Goal: Transaction & Acquisition: Book appointment/travel/reservation

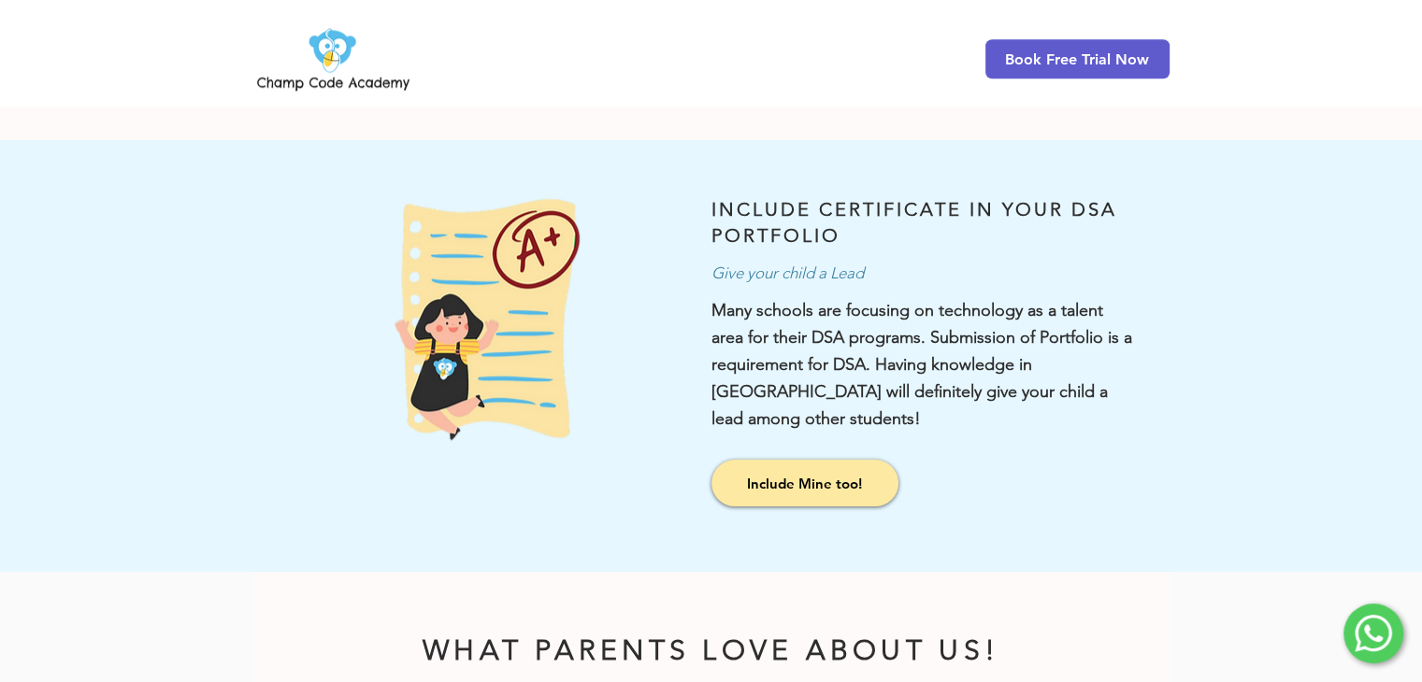
scroll to position [1589, 0]
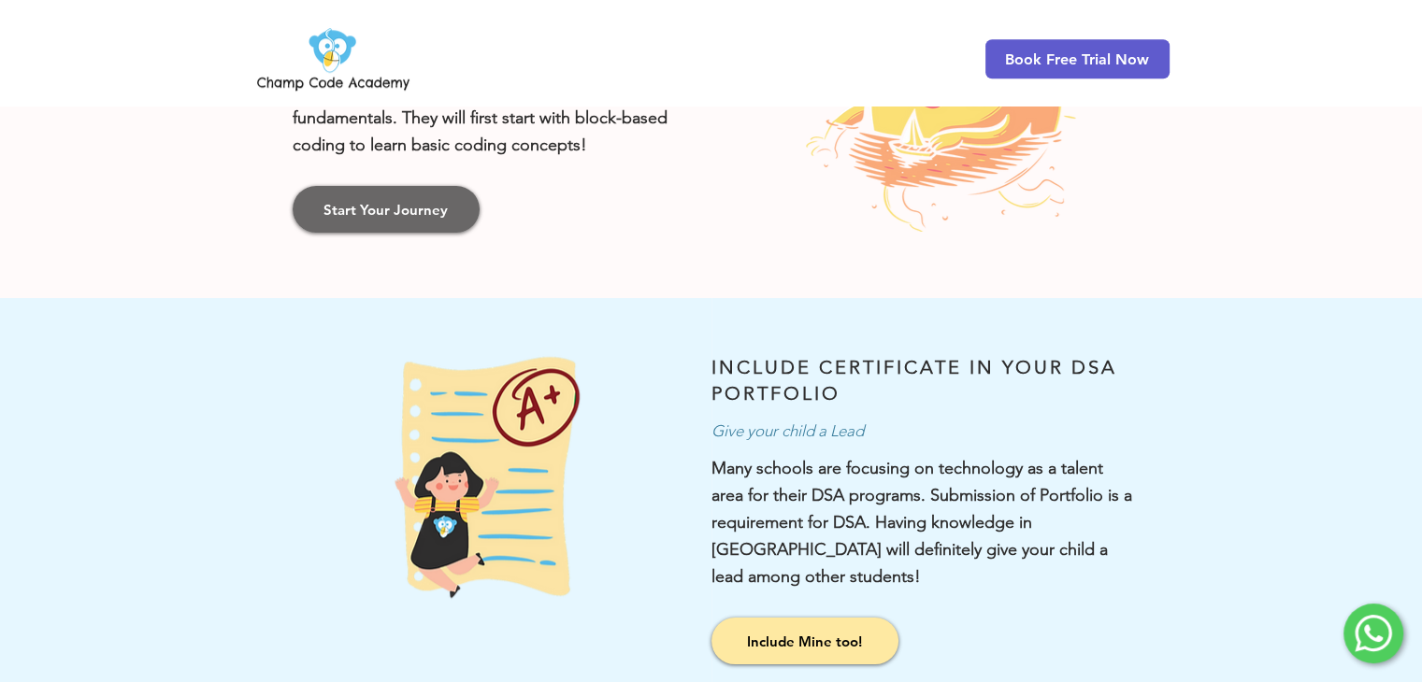
click at [390, 225] on link "Start Your Journey" at bounding box center [386, 209] width 187 height 47
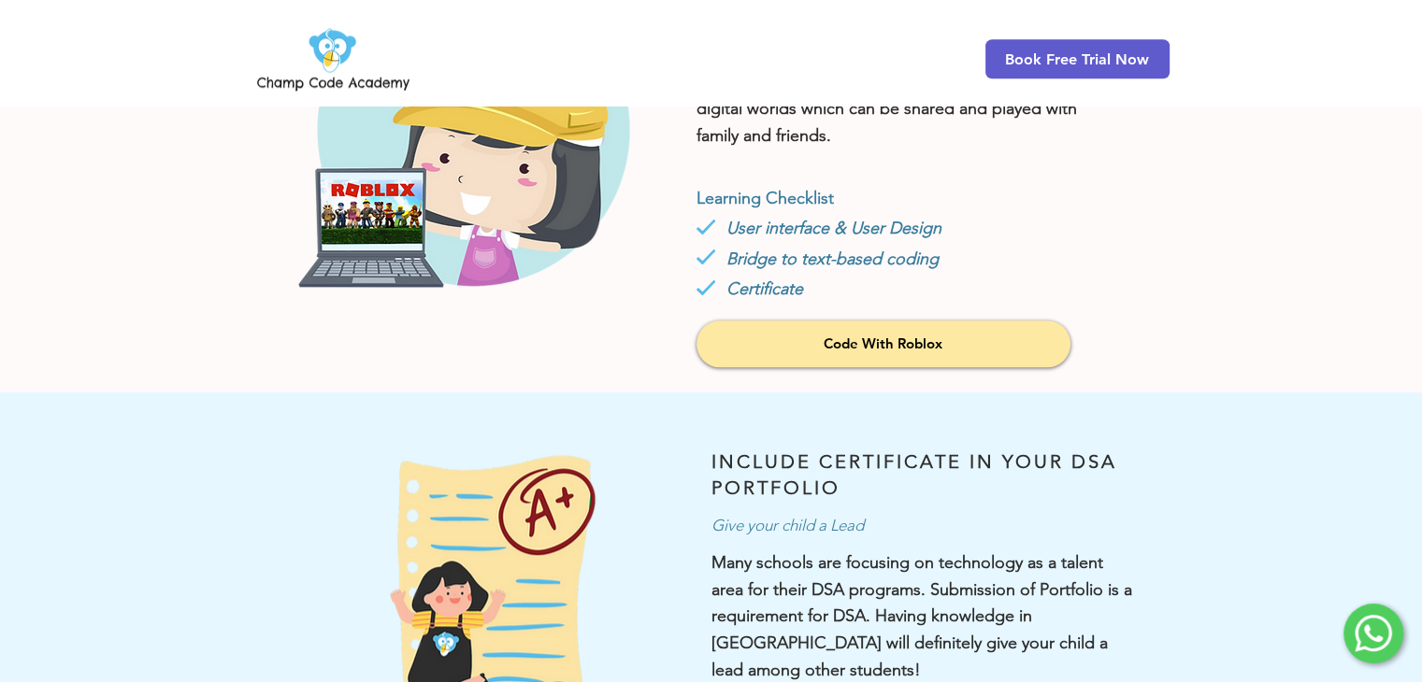
scroll to position [1787, 0]
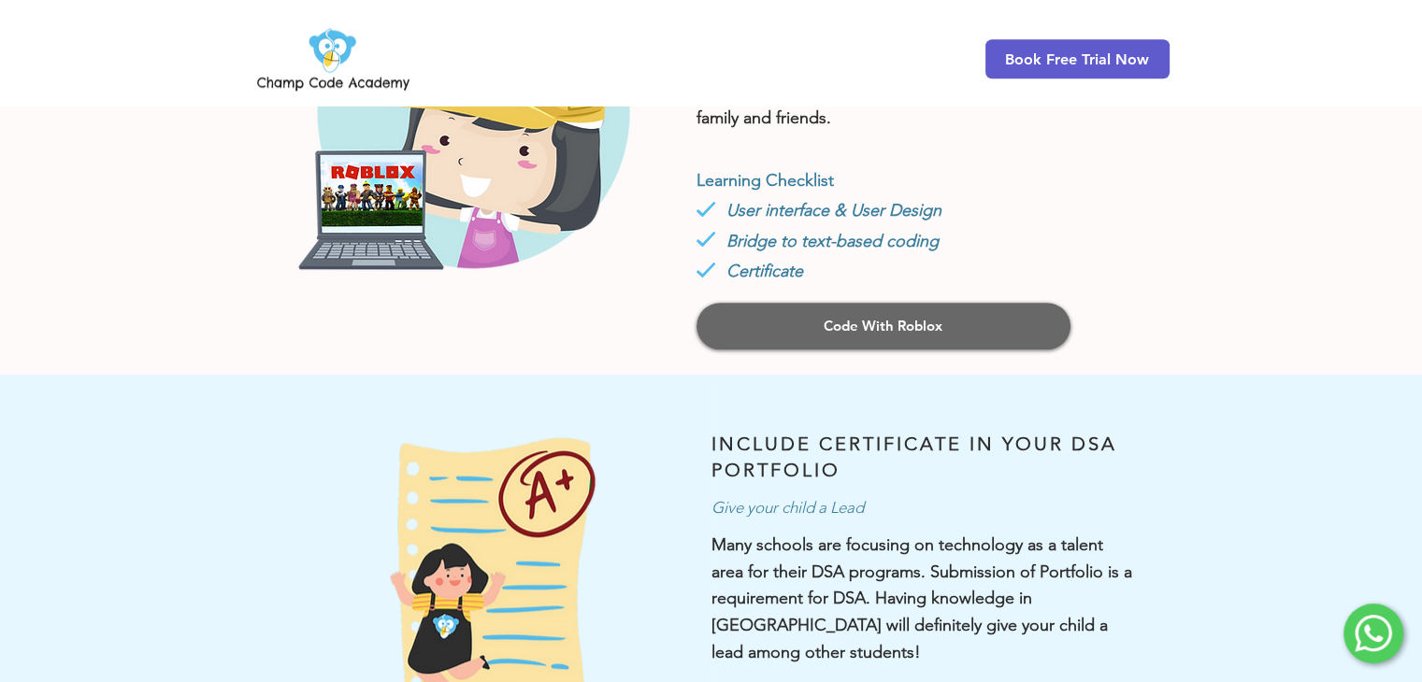
click at [797, 319] on link "Code With Roblox" at bounding box center [883, 326] width 374 height 47
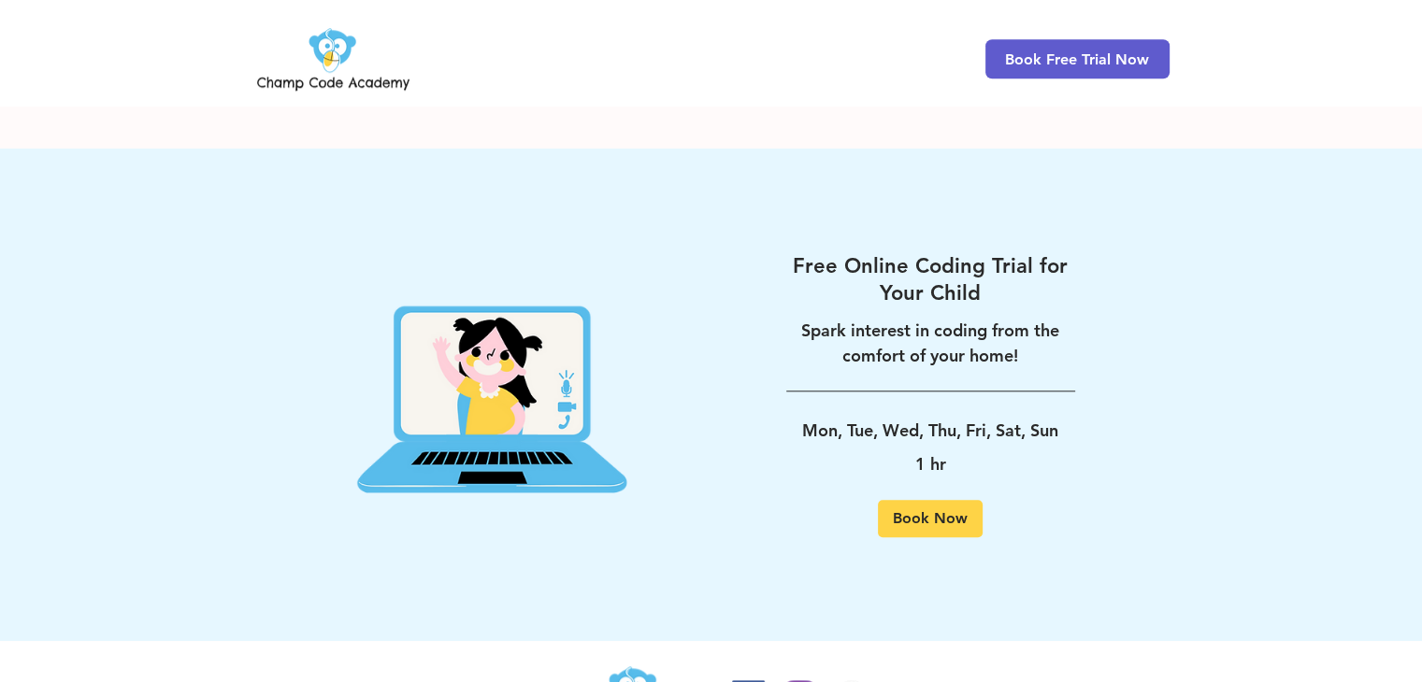
scroll to position [1729, 0]
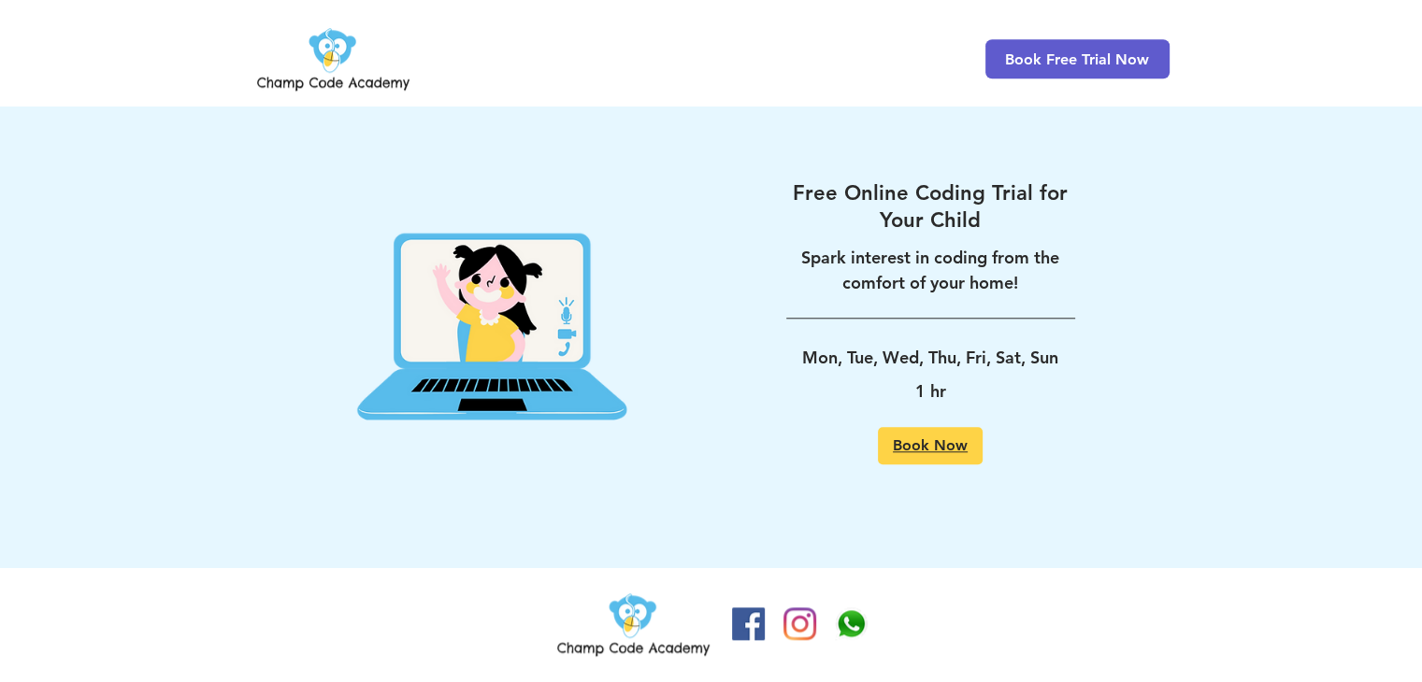
click at [918, 447] on span "Book Now" at bounding box center [930, 445] width 75 height 15
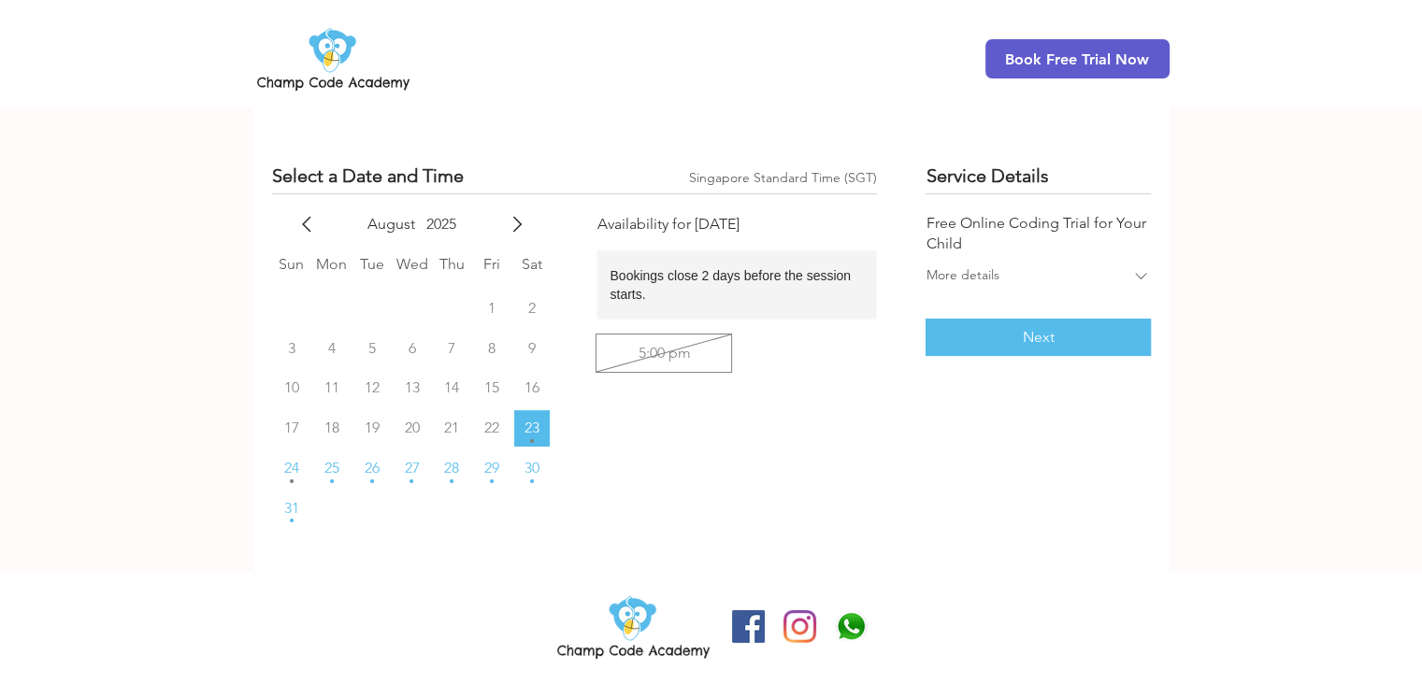
scroll to position [172, 0]
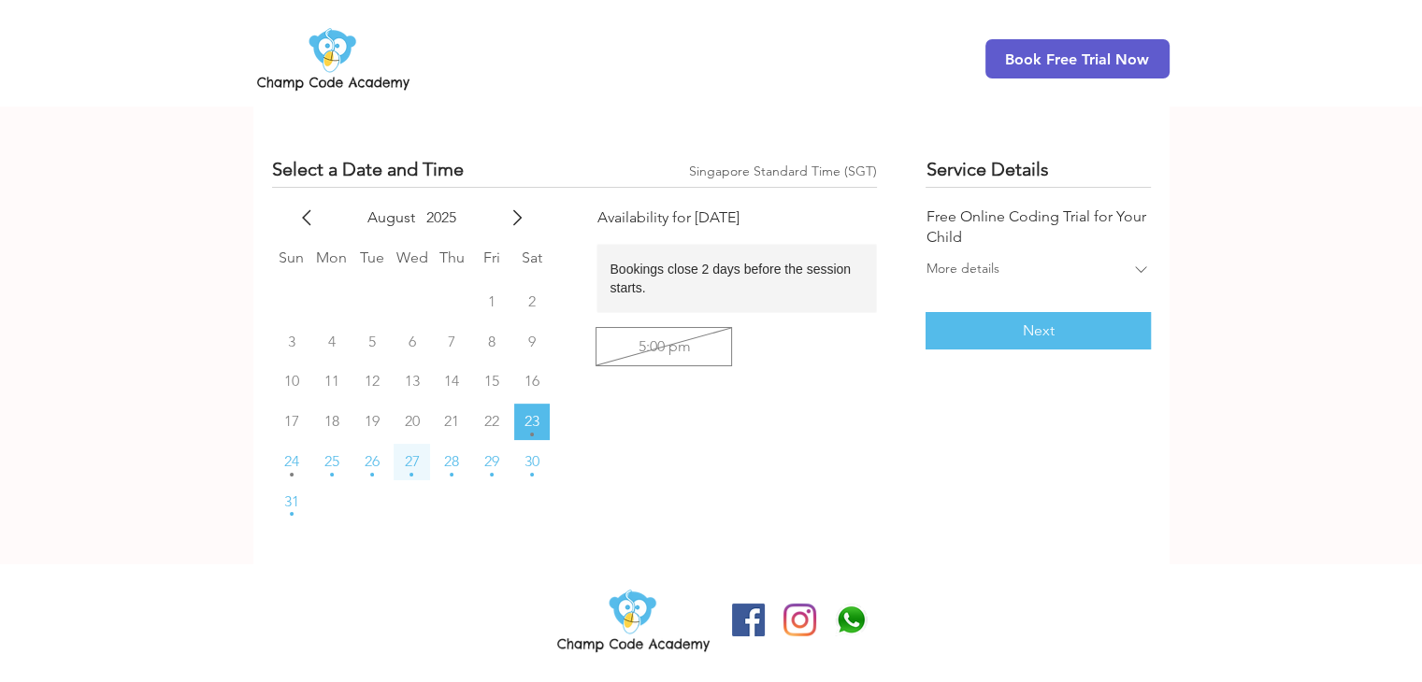
click at [404, 457] on span "27" at bounding box center [411, 461] width 15 height 15
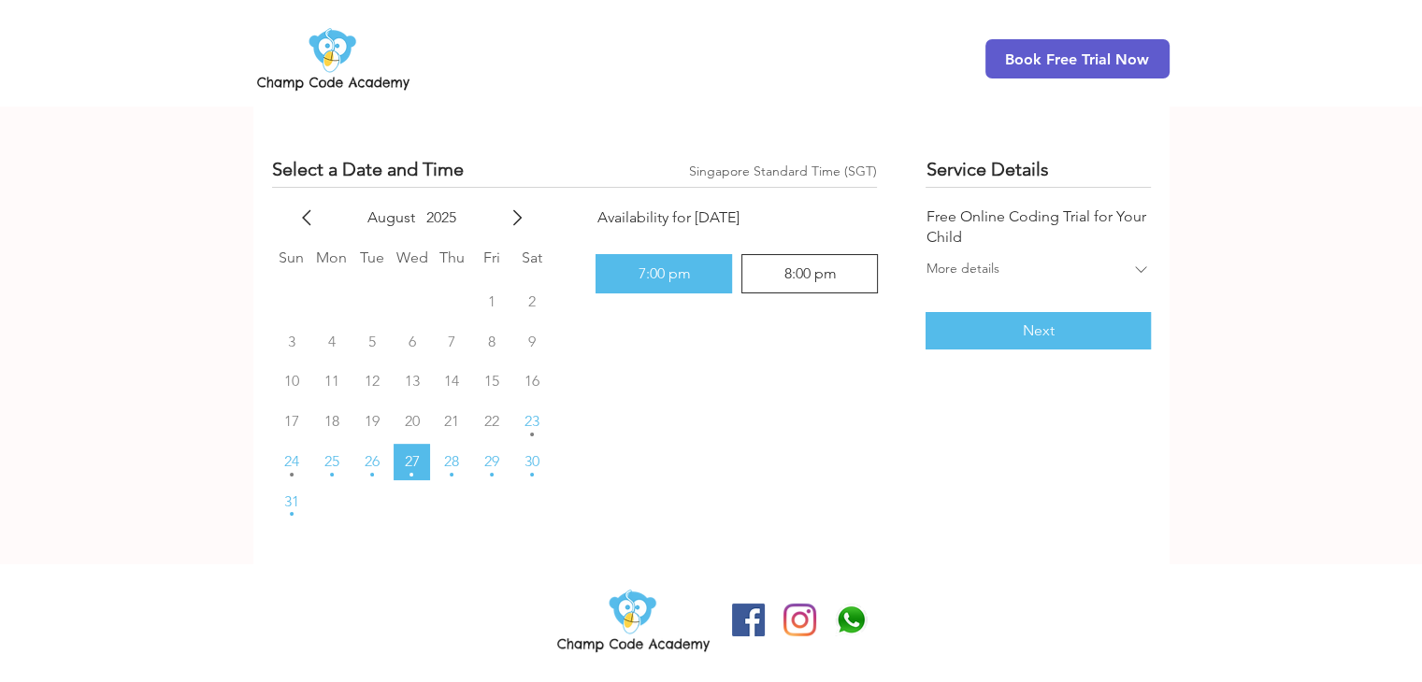
click at [822, 274] on div "8:00 pm" at bounding box center [809, 273] width 52 height 15
radio input "false"
radio input "true"
click at [1059, 324] on button "Next" at bounding box center [1038, 330] width 224 height 37
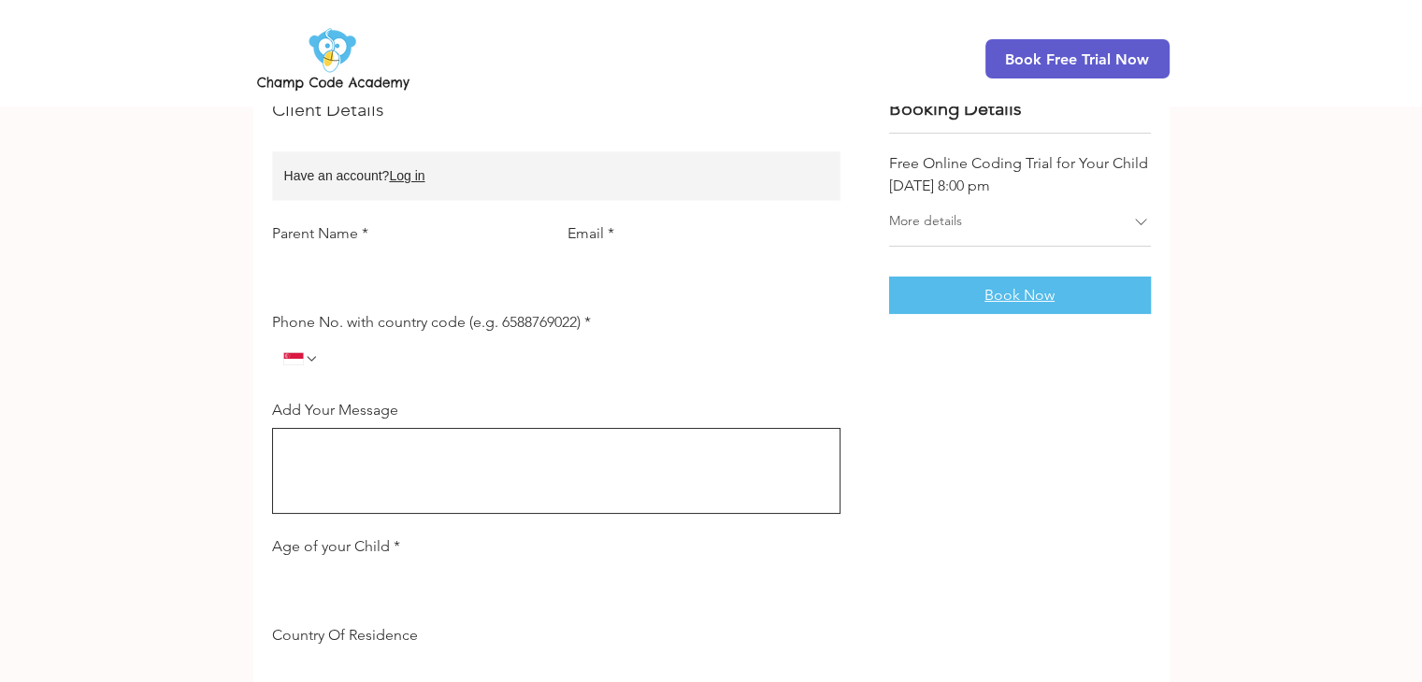
scroll to position [198, 0]
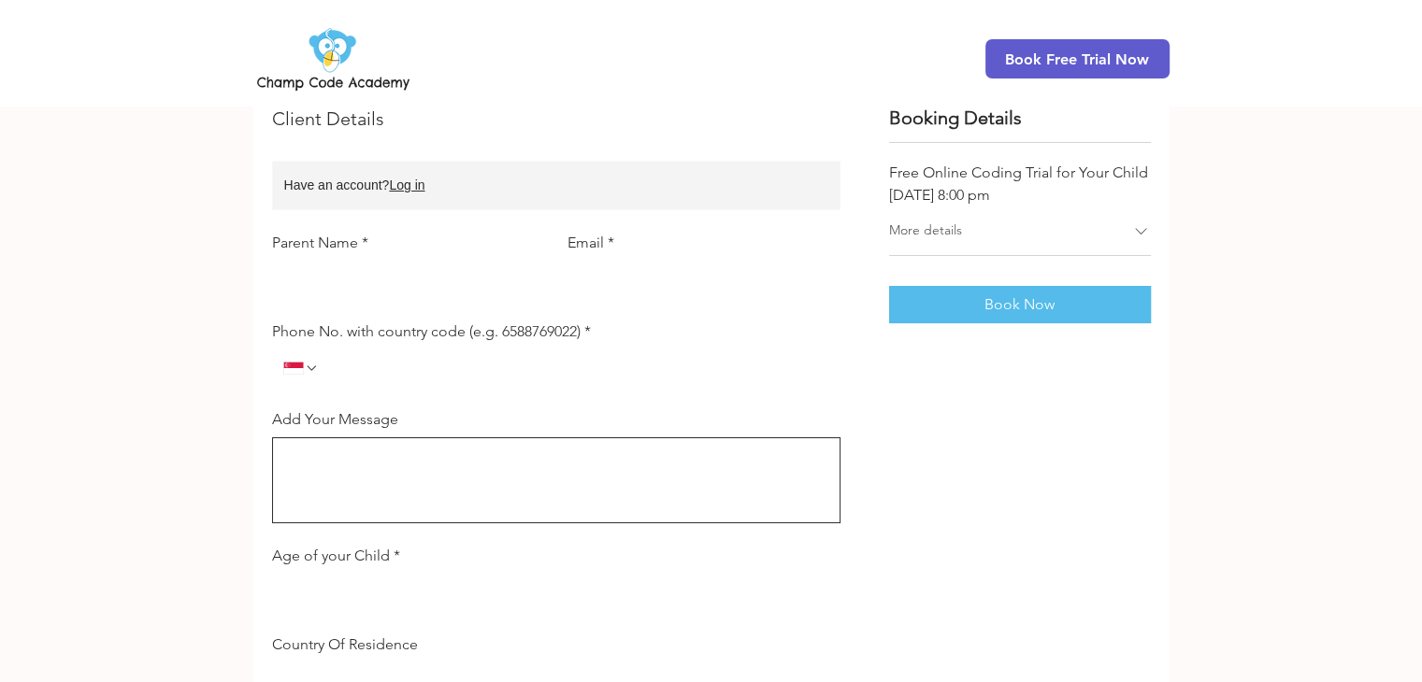
click at [325, 379] on input "Phone No. with country code (e.g. 6588769022) *" at bounding box center [574, 368] width 510 height 37
click at [307, 366] on icon "Phone No. with country code (e.g. 6588769022). Phone. Select a country code" at bounding box center [311, 368] width 15 height 15
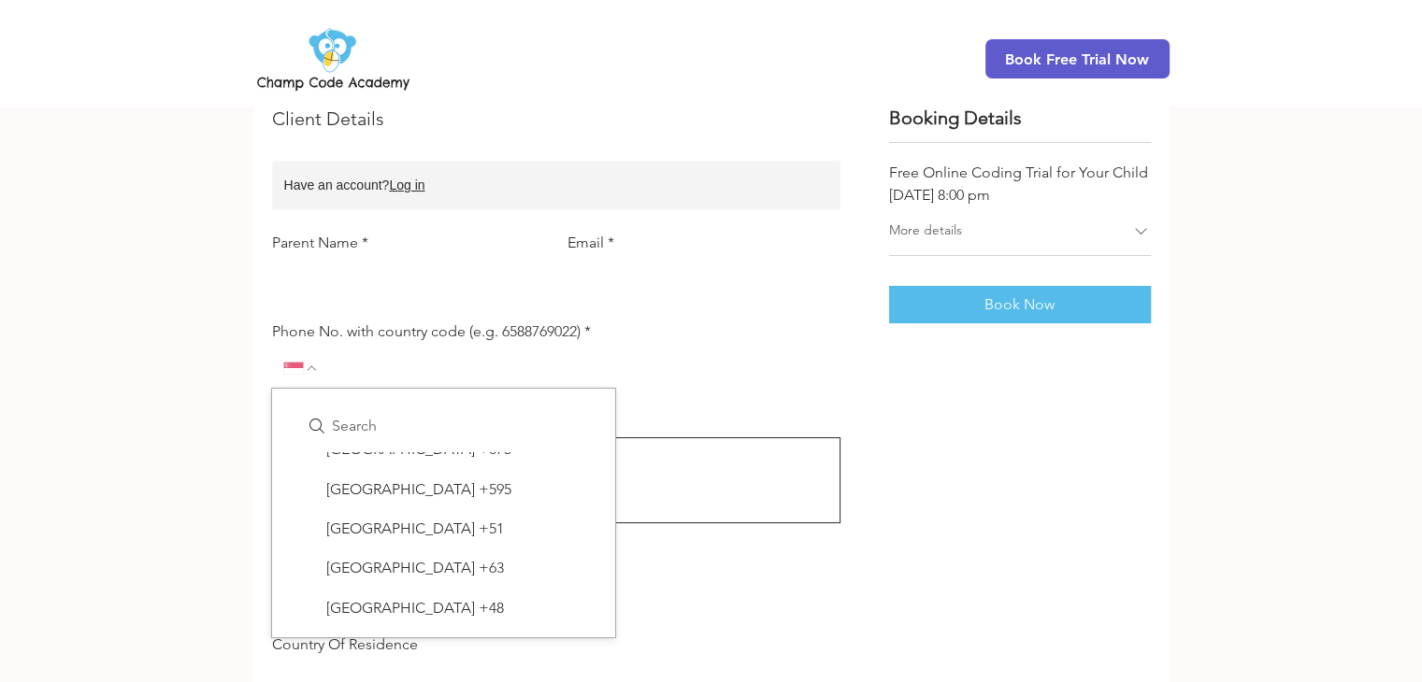
scroll to position [6451, 0]
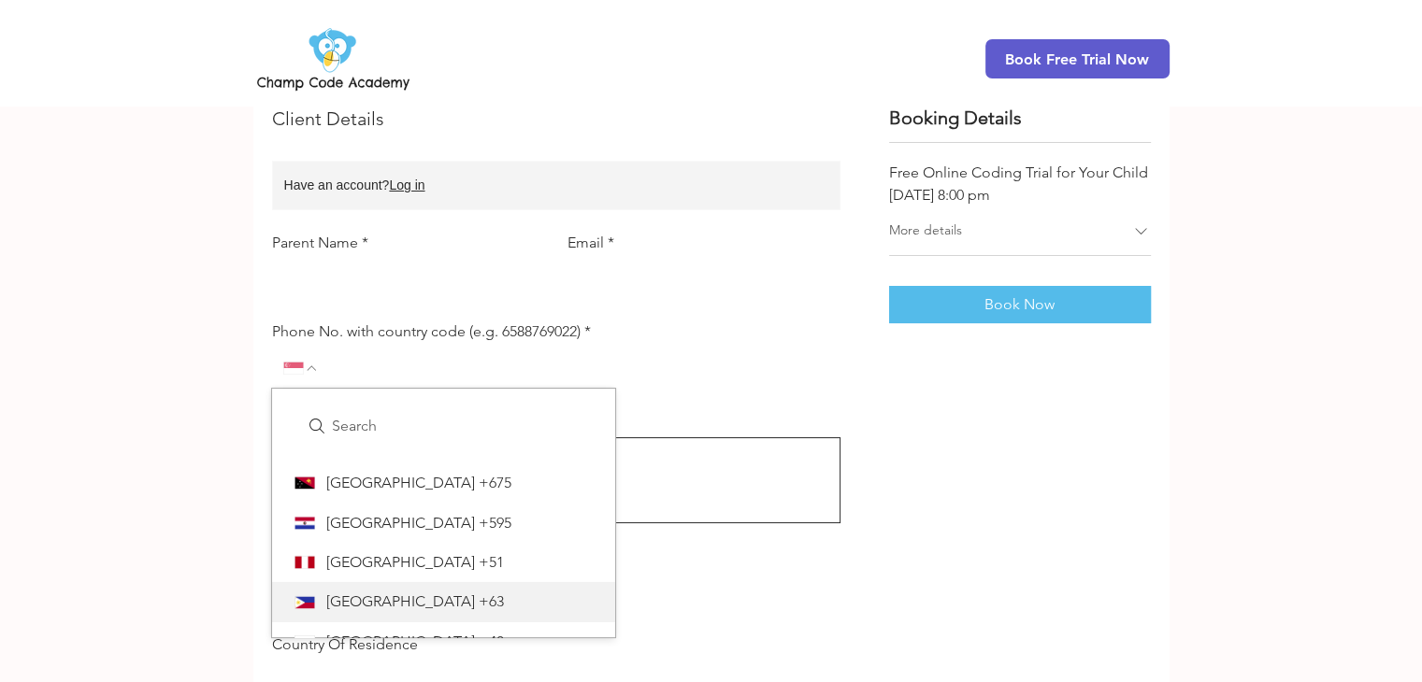
click at [390, 612] on span "Philippines" at bounding box center [400, 602] width 149 height 21
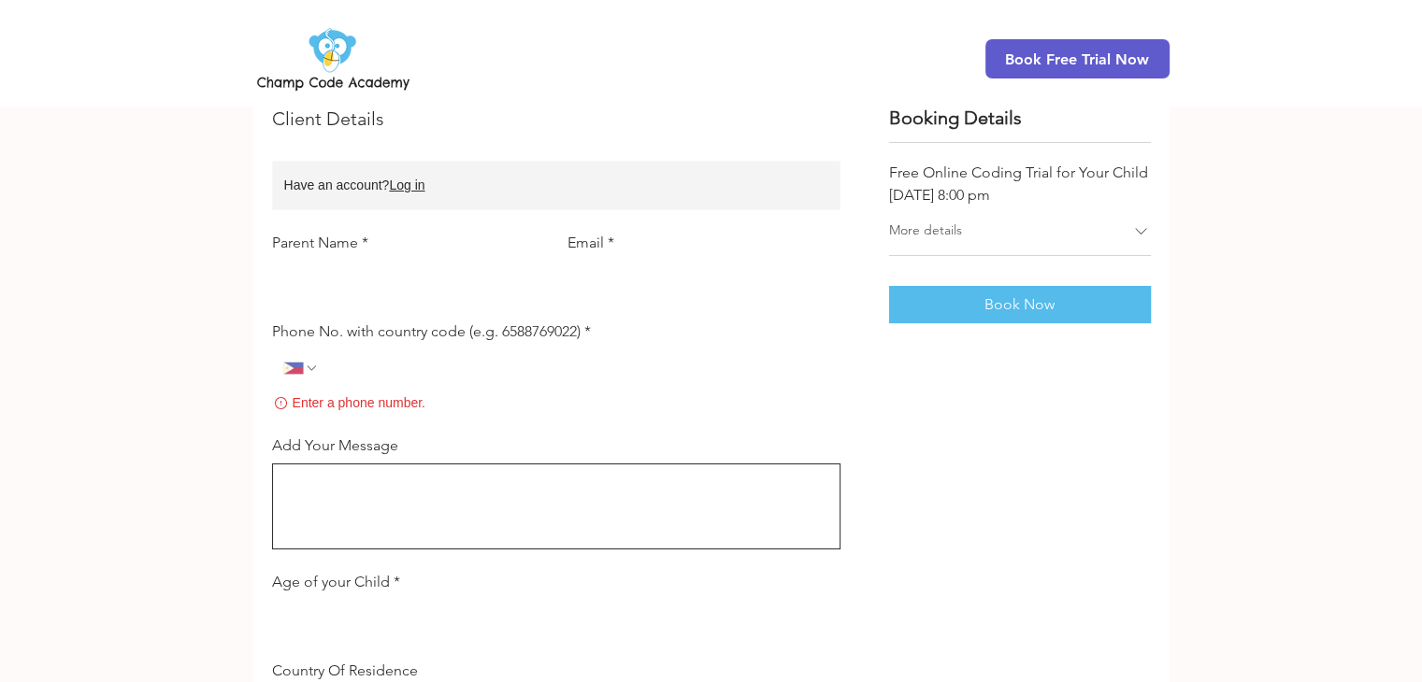
click at [965, 441] on div "Booking Details Free Online Coding Trial for Your Child 27 August 2025 at 8:00 …" at bounding box center [1020, 509] width 262 height 808
click at [1096, 231] on div "More details" at bounding box center [1010, 233] width 242 height 22
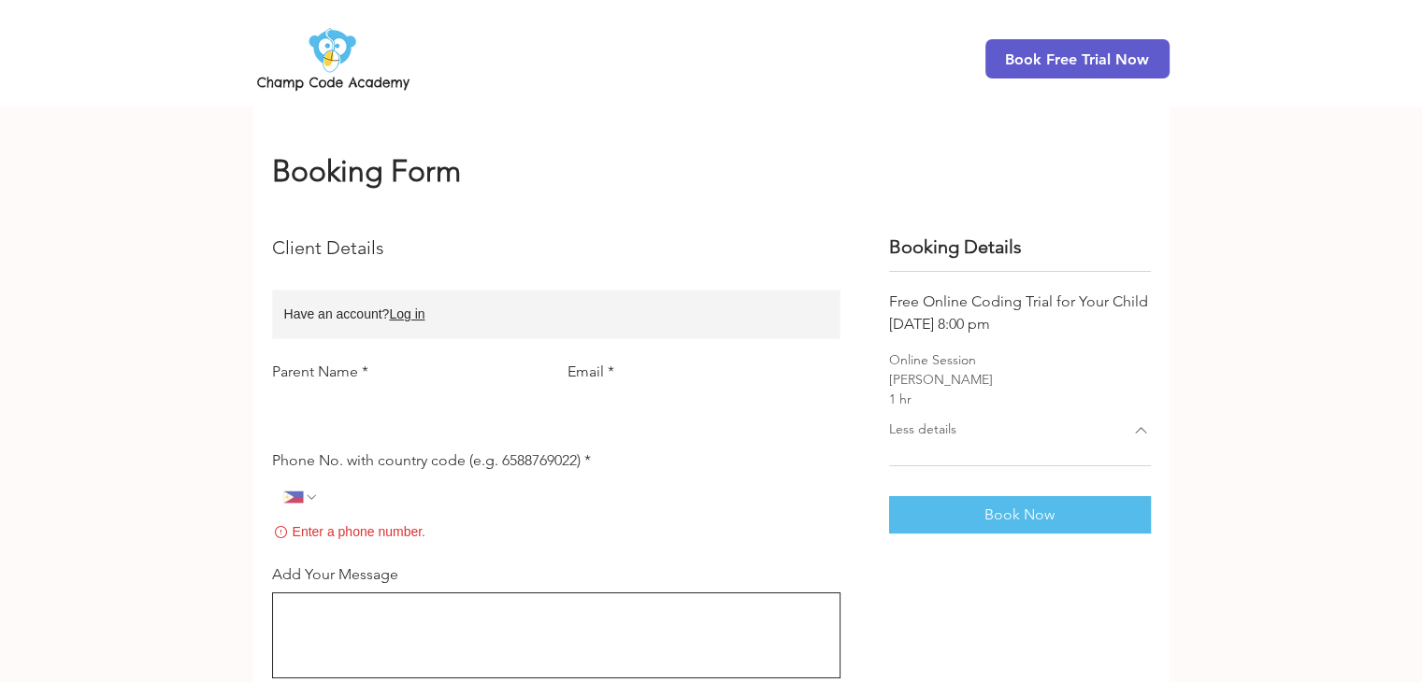
scroll to position [37, 0]
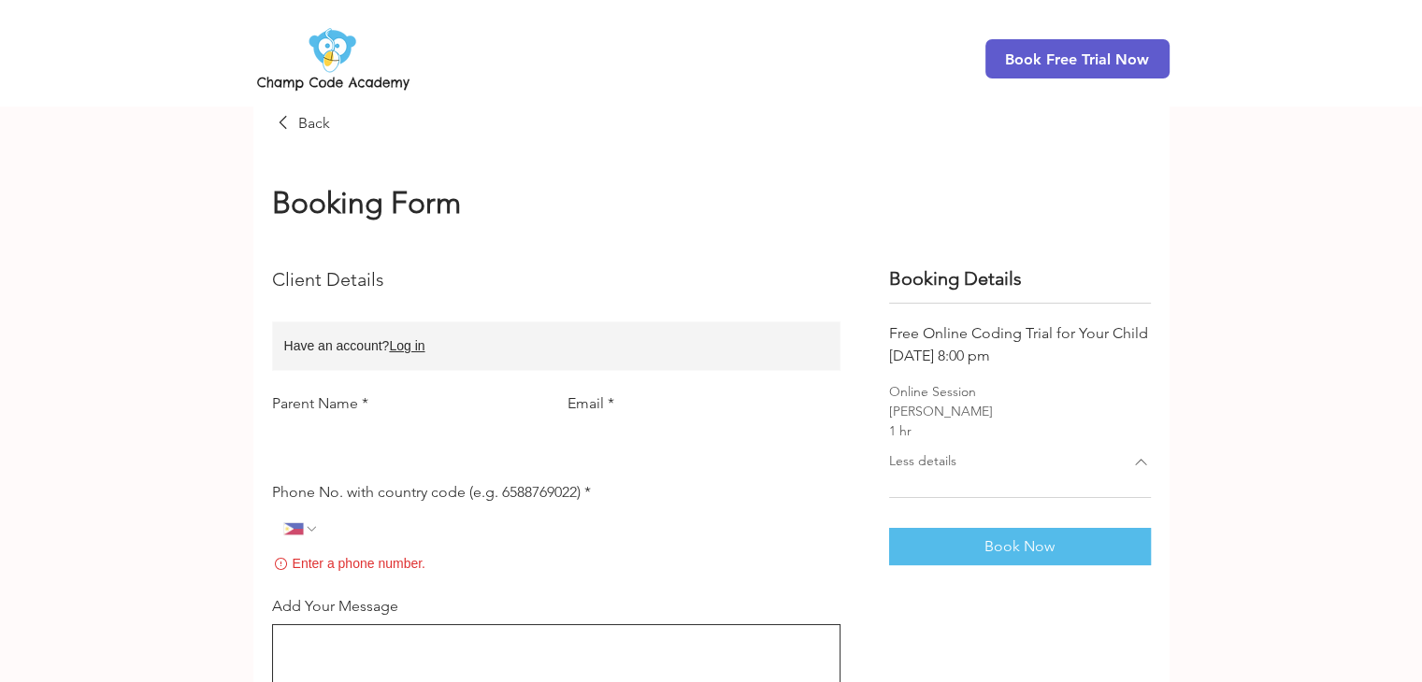
click at [389, 438] on input "Parent Name *" at bounding box center [403, 441] width 262 height 37
click at [651, 440] on input "Email *" at bounding box center [698, 441] width 262 height 37
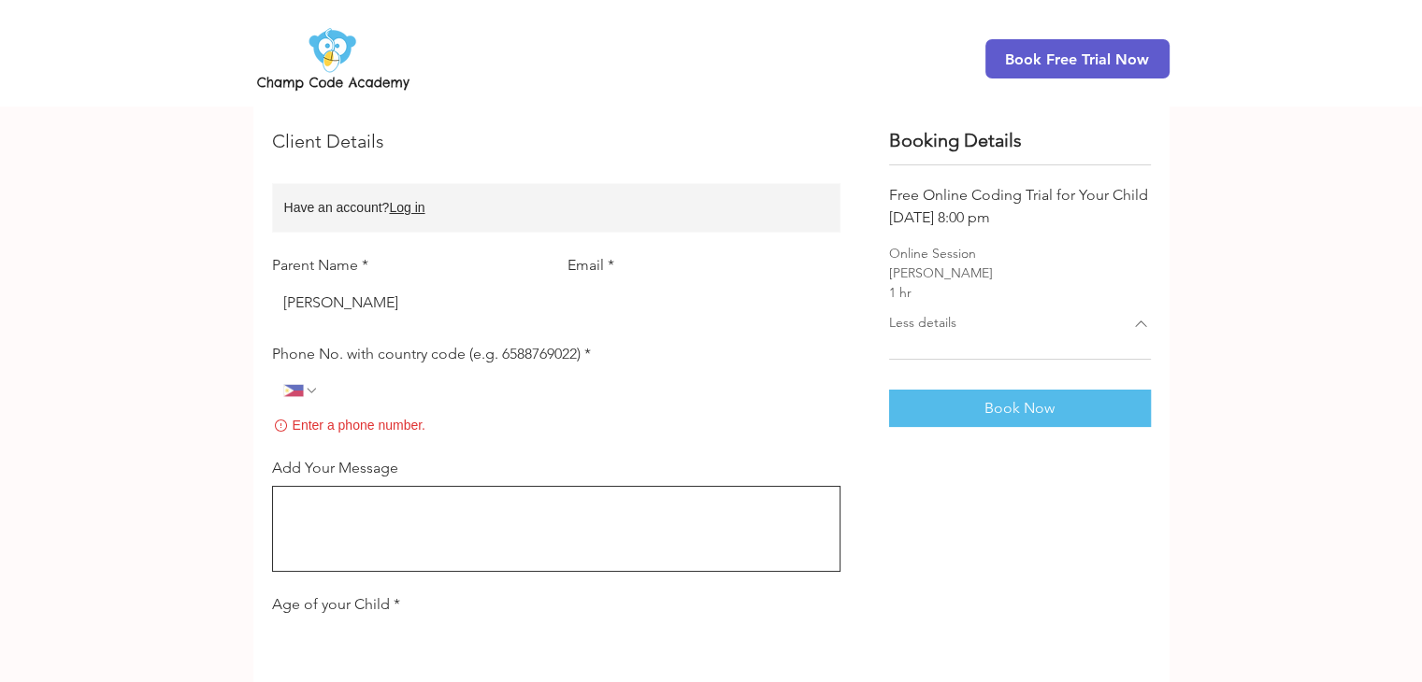
scroll to position [224, 0]
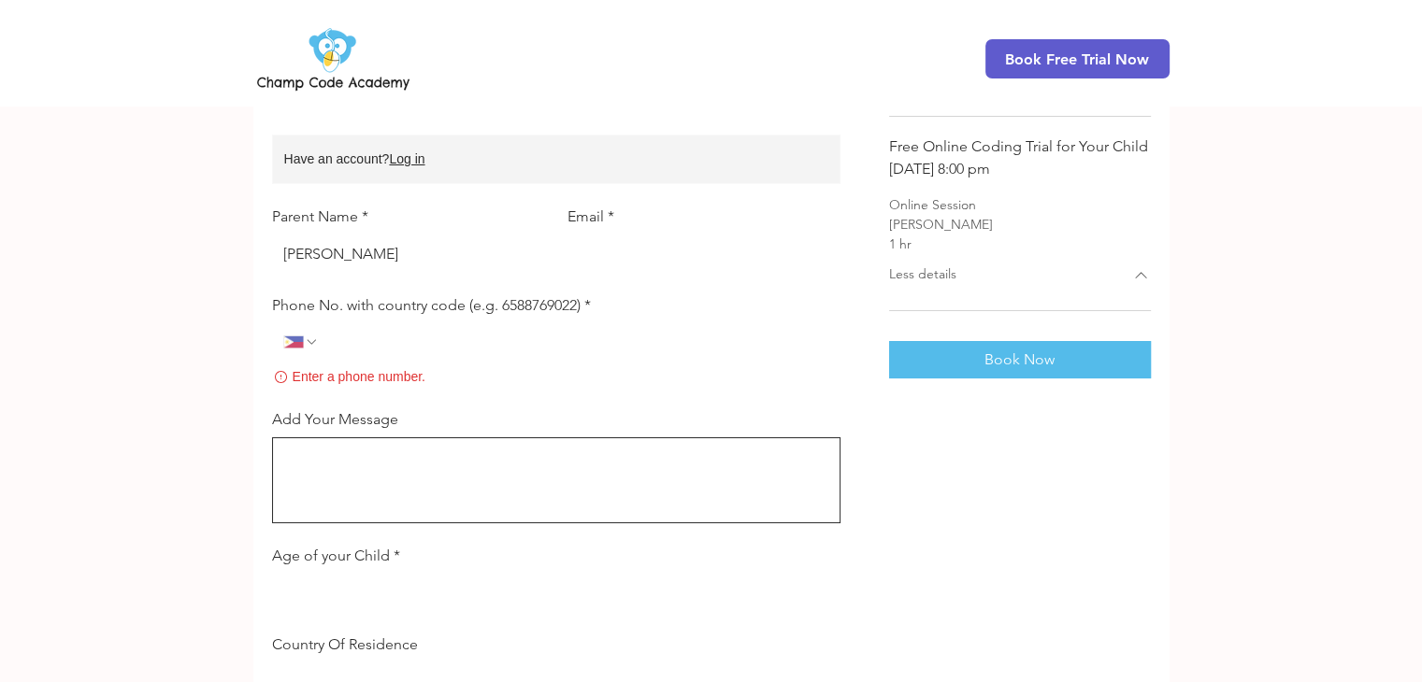
click at [441, 262] on input "george" at bounding box center [403, 254] width 262 height 37
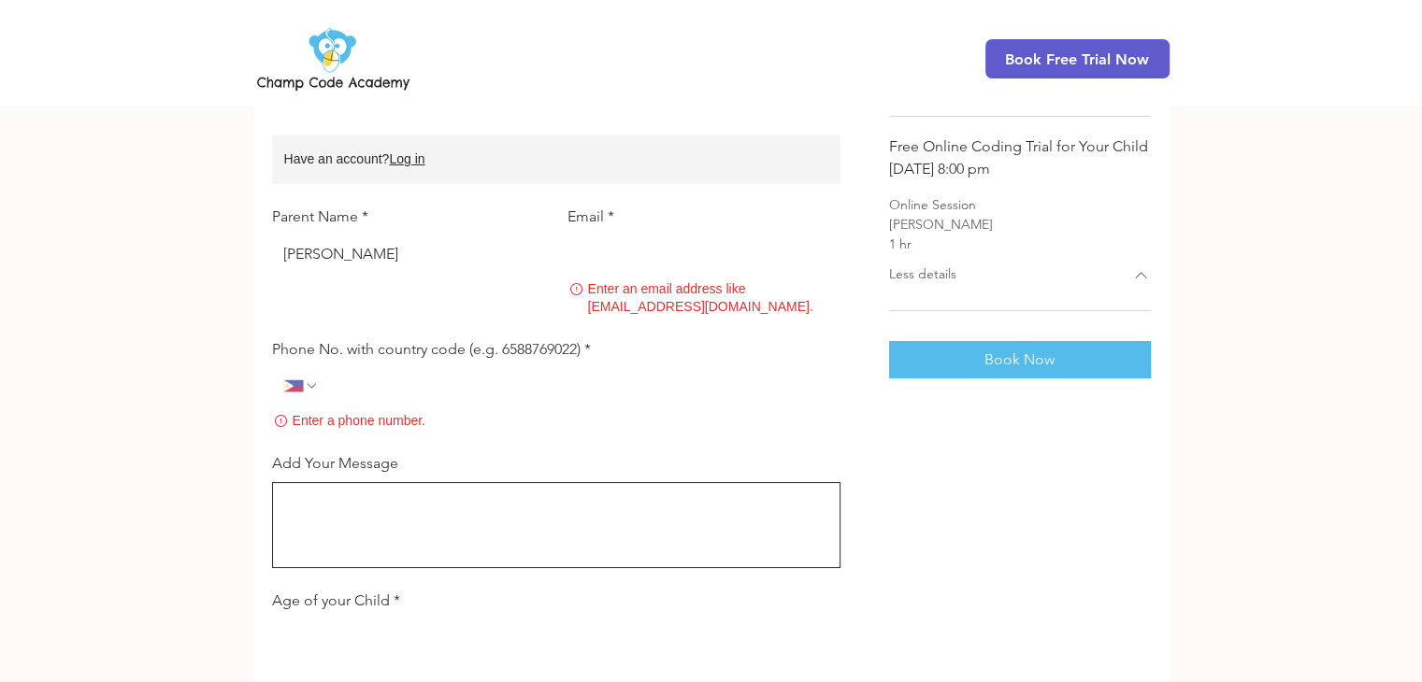
type input "george reyes"
click at [620, 258] on input "Email *" at bounding box center [698, 254] width 262 height 37
type input "a"
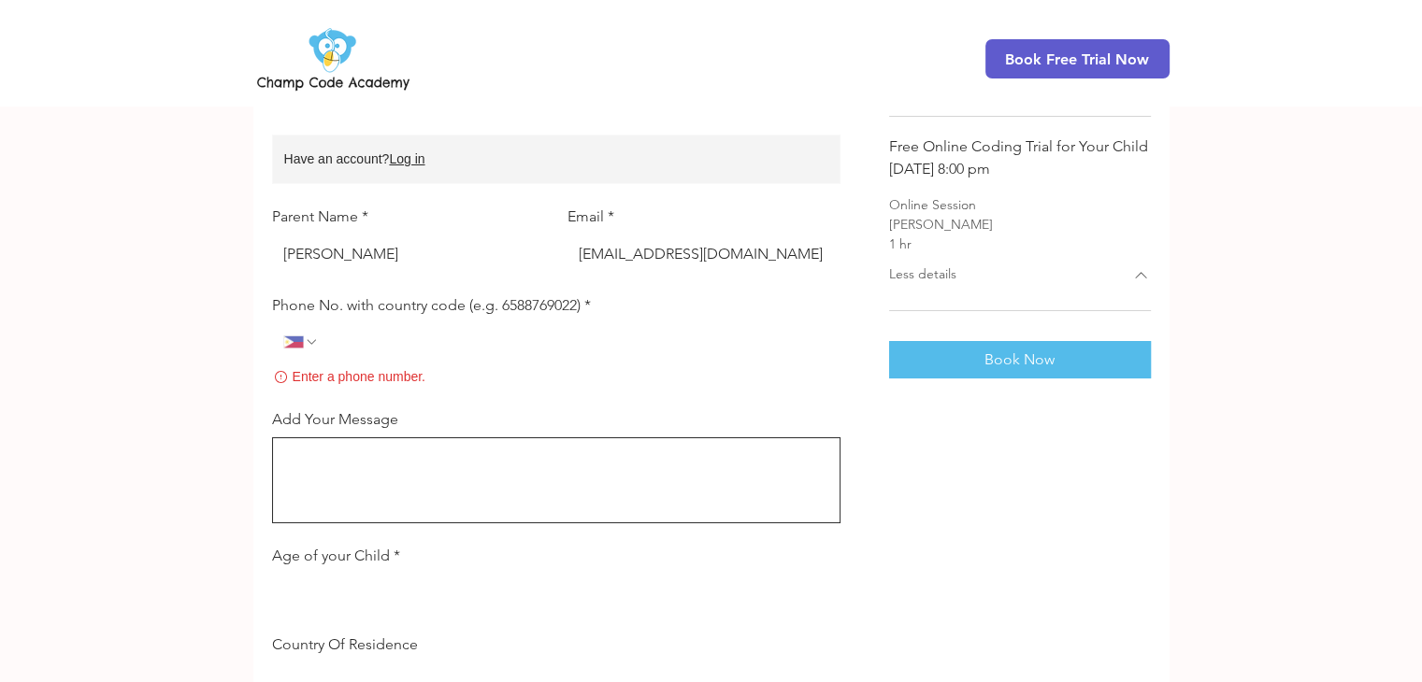
type input "Grgreys@gmail.com"
click at [524, 349] on input "Phone No. with country code (e.g. 6588769022) *" at bounding box center [574, 341] width 510 height 37
type input "9"
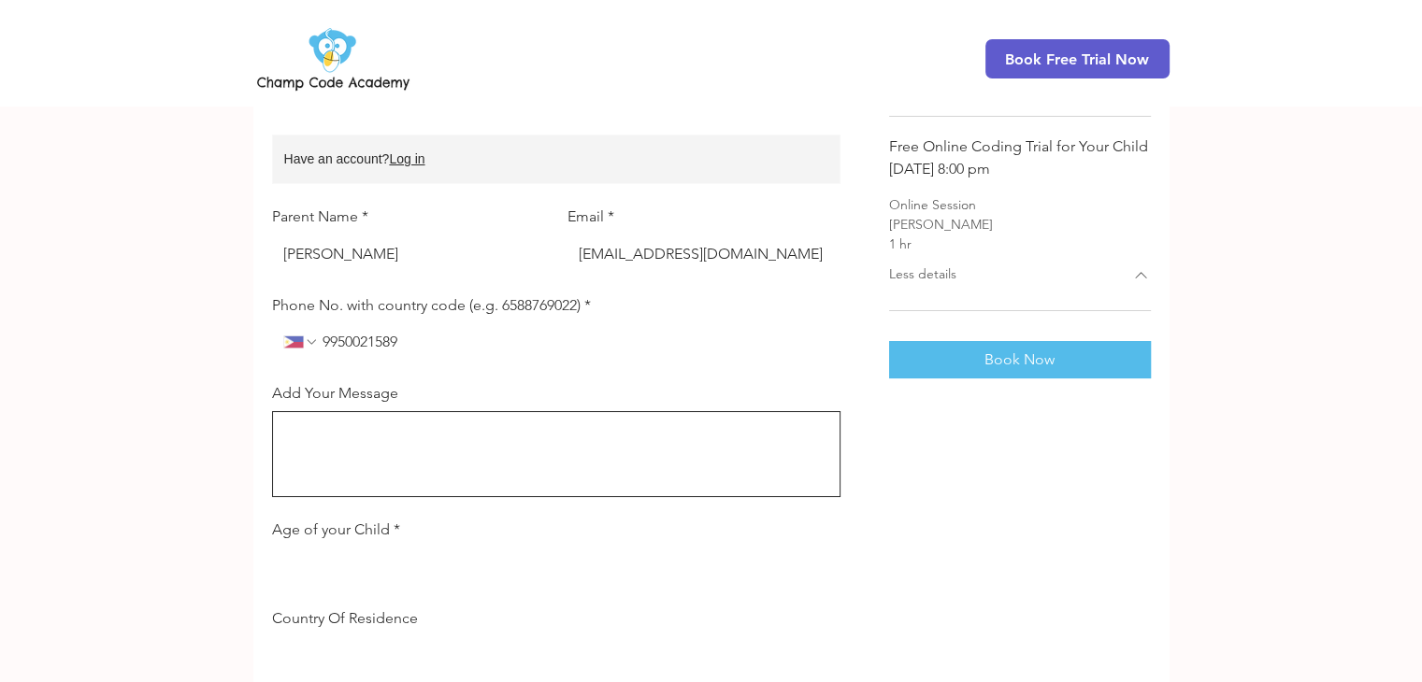
type input "9950021589"
click at [395, 446] on textarea "Add Your Message" at bounding box center [556, 454] width 567 height 69
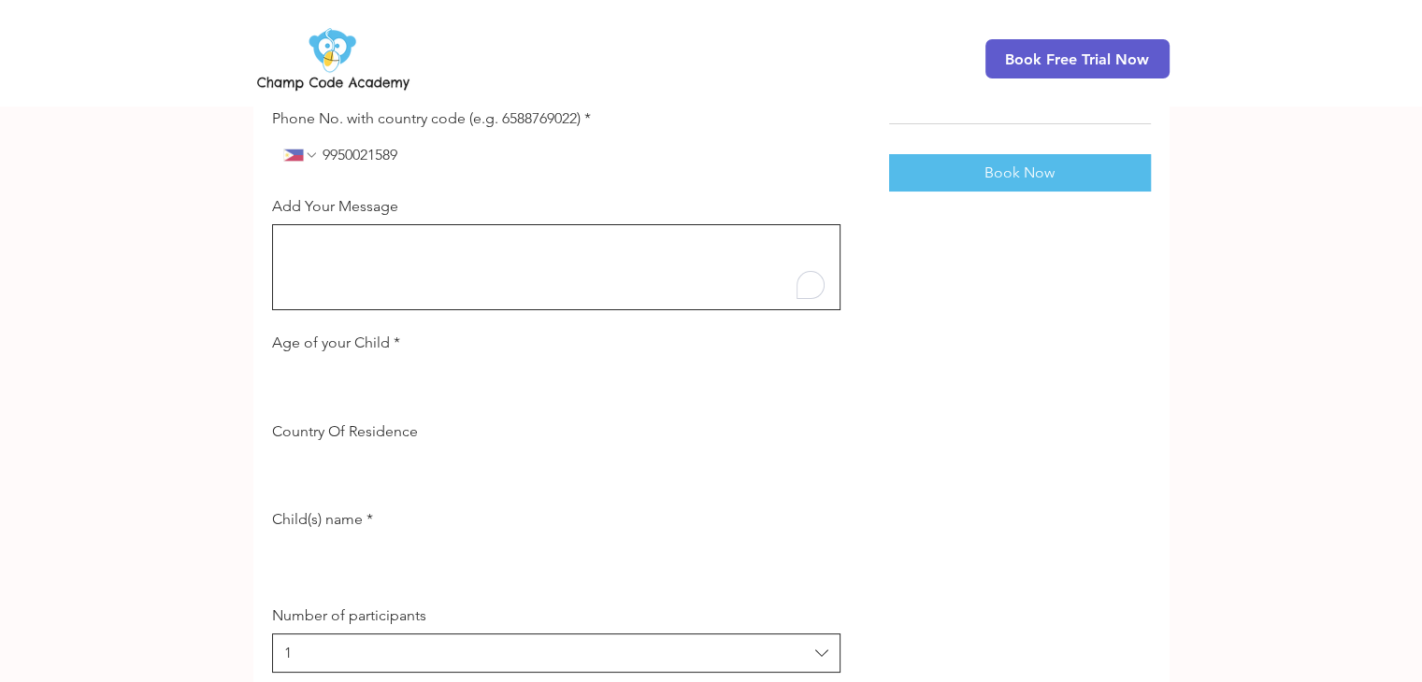
scroll to position [505, 0]
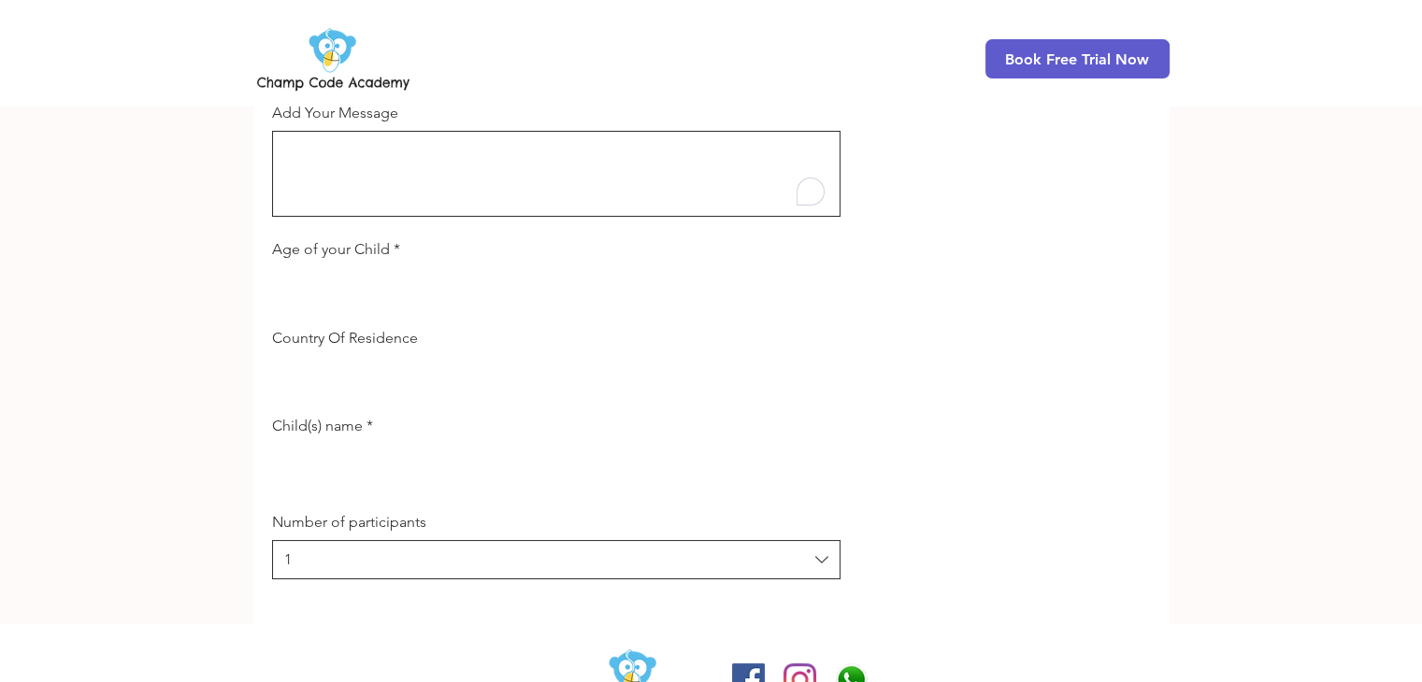
click at [395, 298] on input "Age of your Child *" at bounding box center [550, 286] width 557 height 37
type input "10"
click at [369, 378] on input "Country Of Residence" at bounding box center [550, 374] width 557 height 37
type input "Philippines"
click at [370, 464] on input "Child(s) name *" at bounding box center [550, 463] width 557 height 37
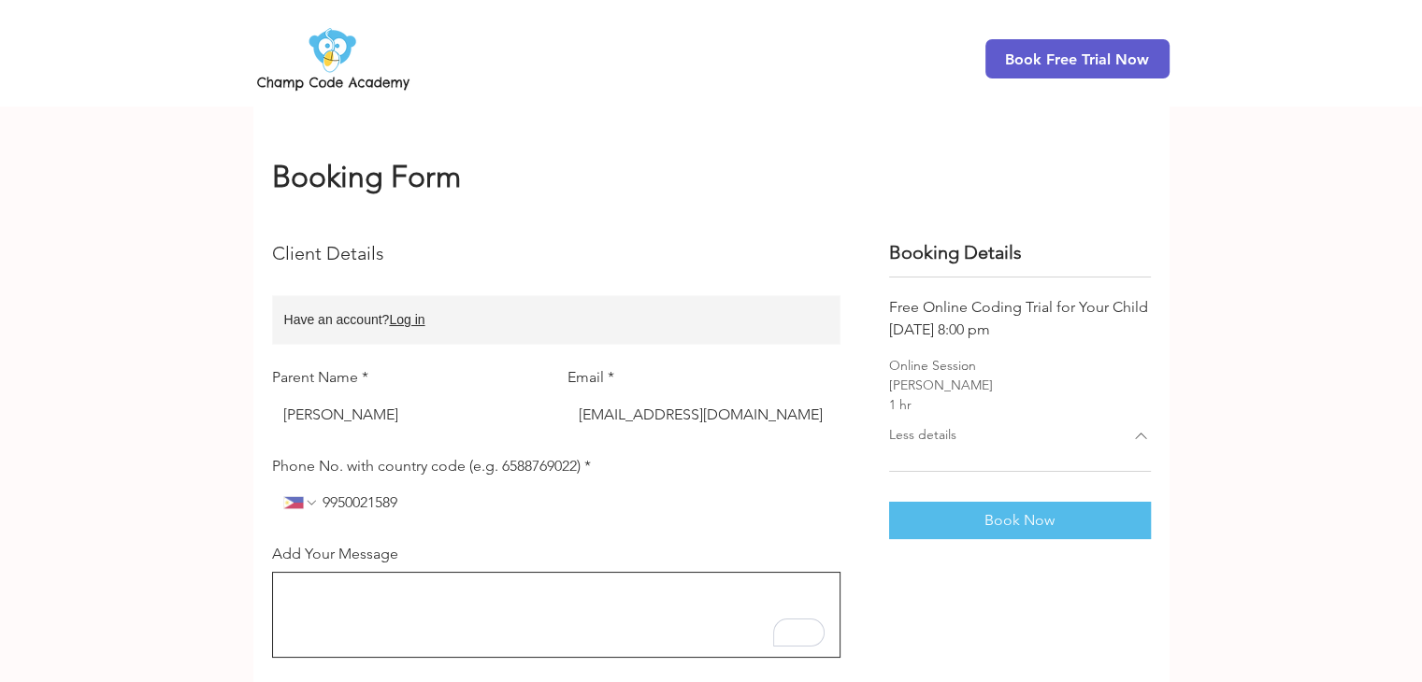
scroll to position [105, 0]
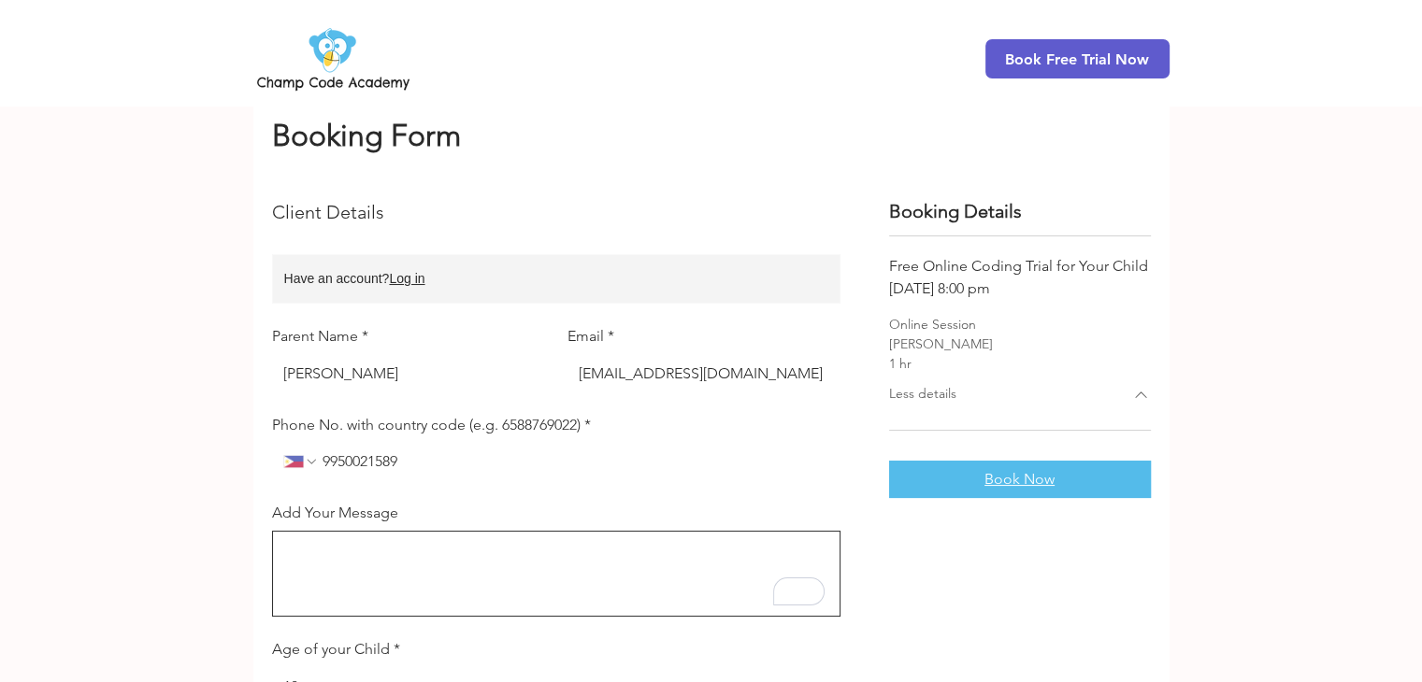
type input "kieff"
click at [993, 468] on button "Book Now" at bounding box center [1020, 479] width 262 height 37
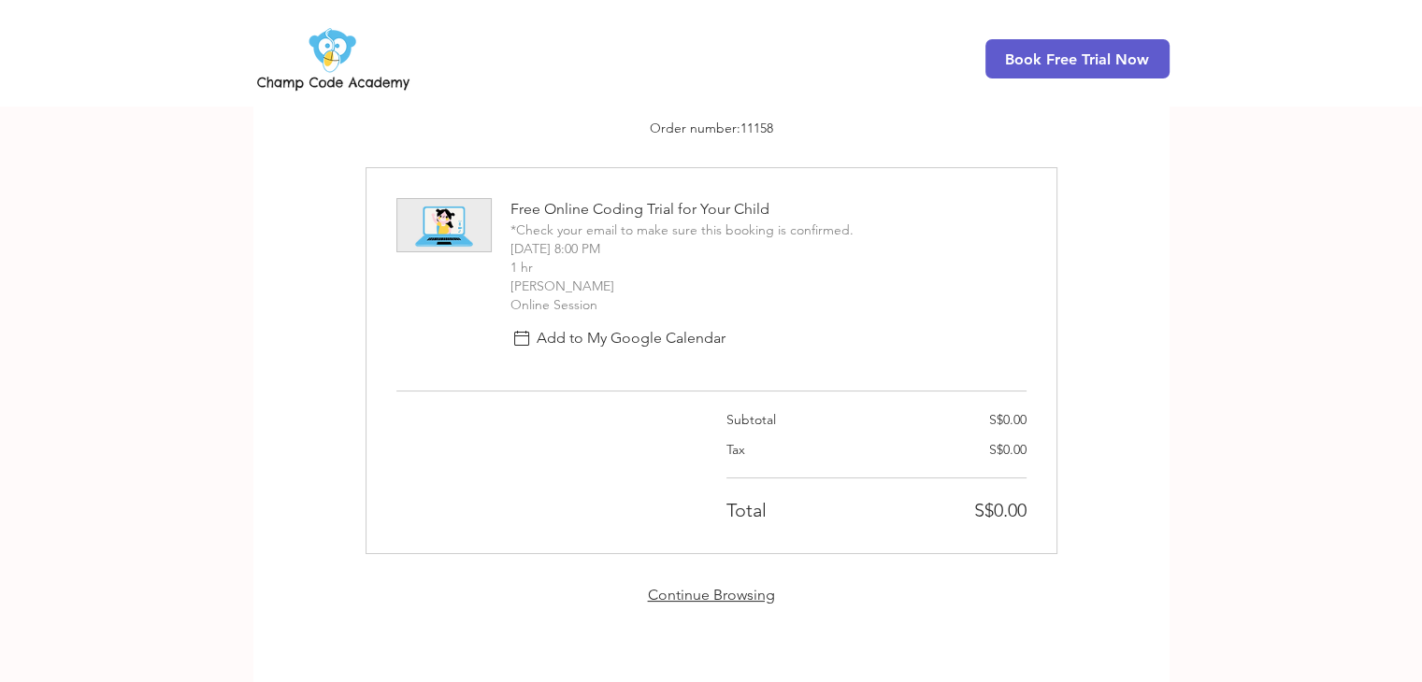
scroll to position [208, 0]
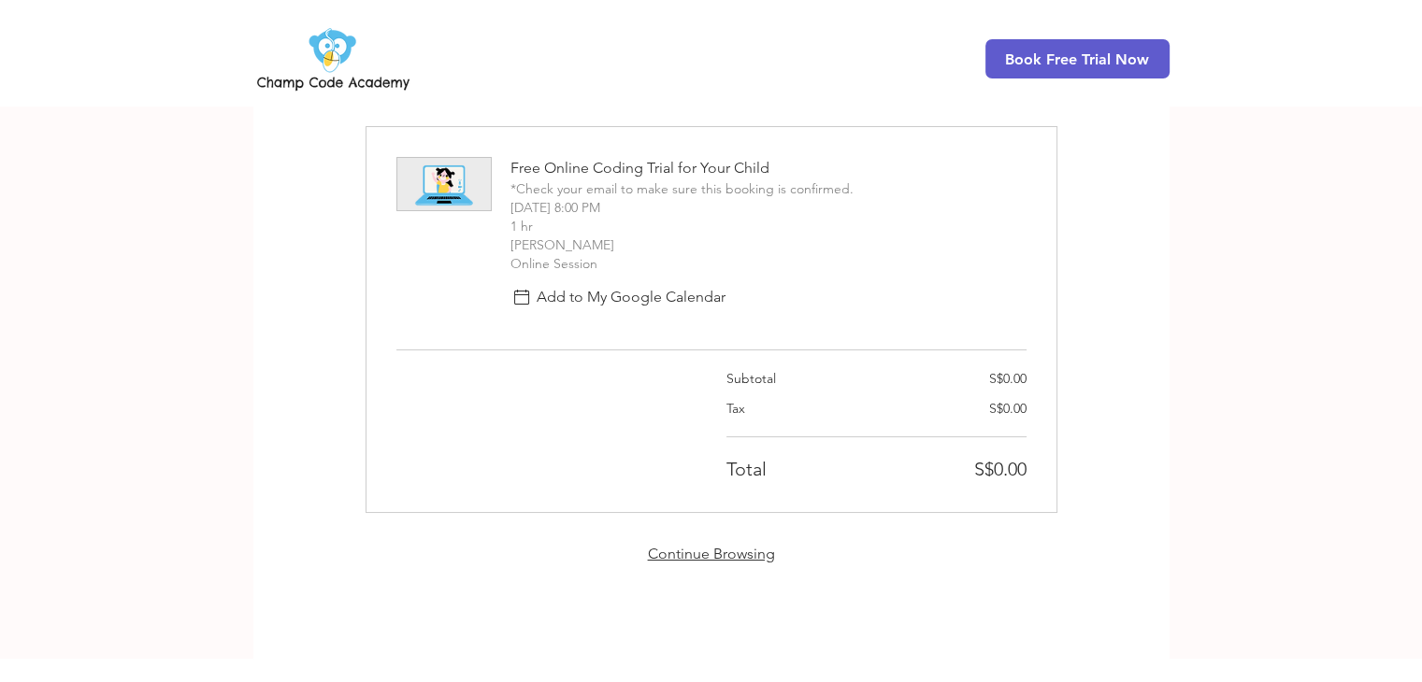
click at [708, 556] on link "Continue Browsing" at bounding box center [711, 554] width 127 height 18
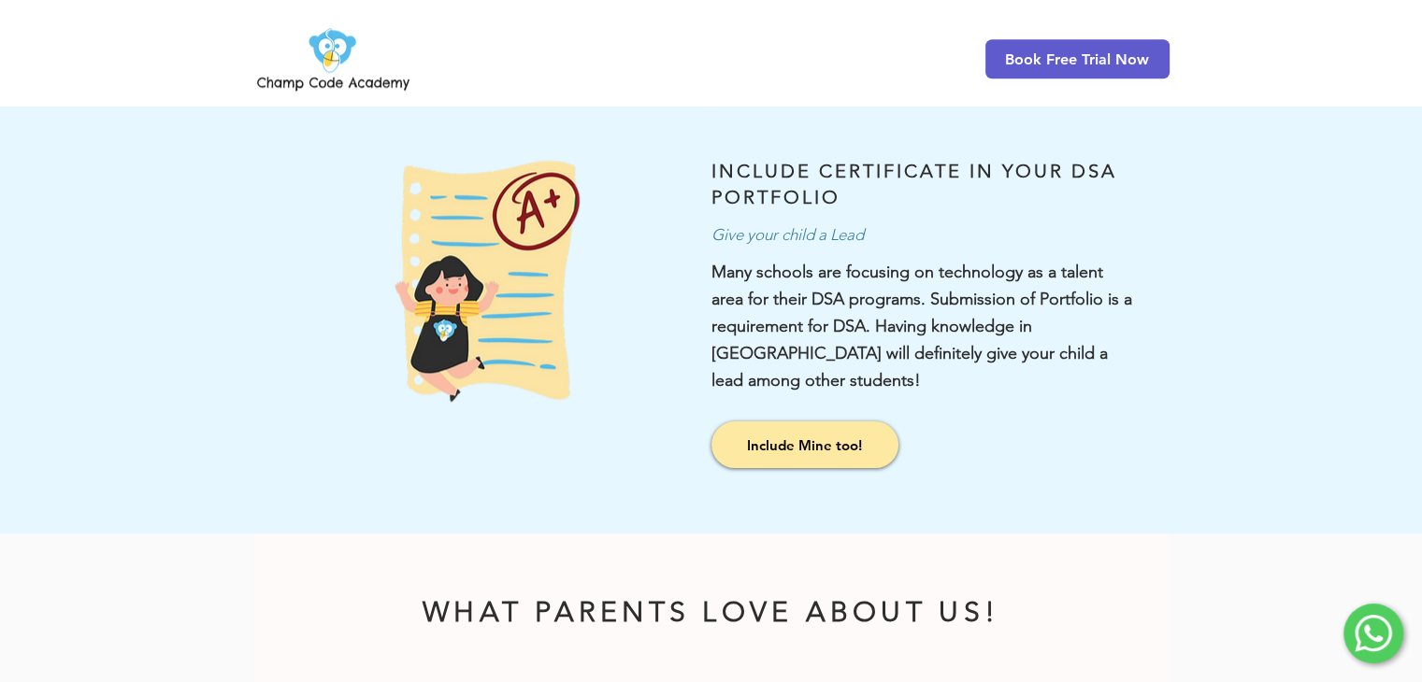
scroll to position [1225, 0]
